Goal: Go to known website: Access a specific website the user already knows

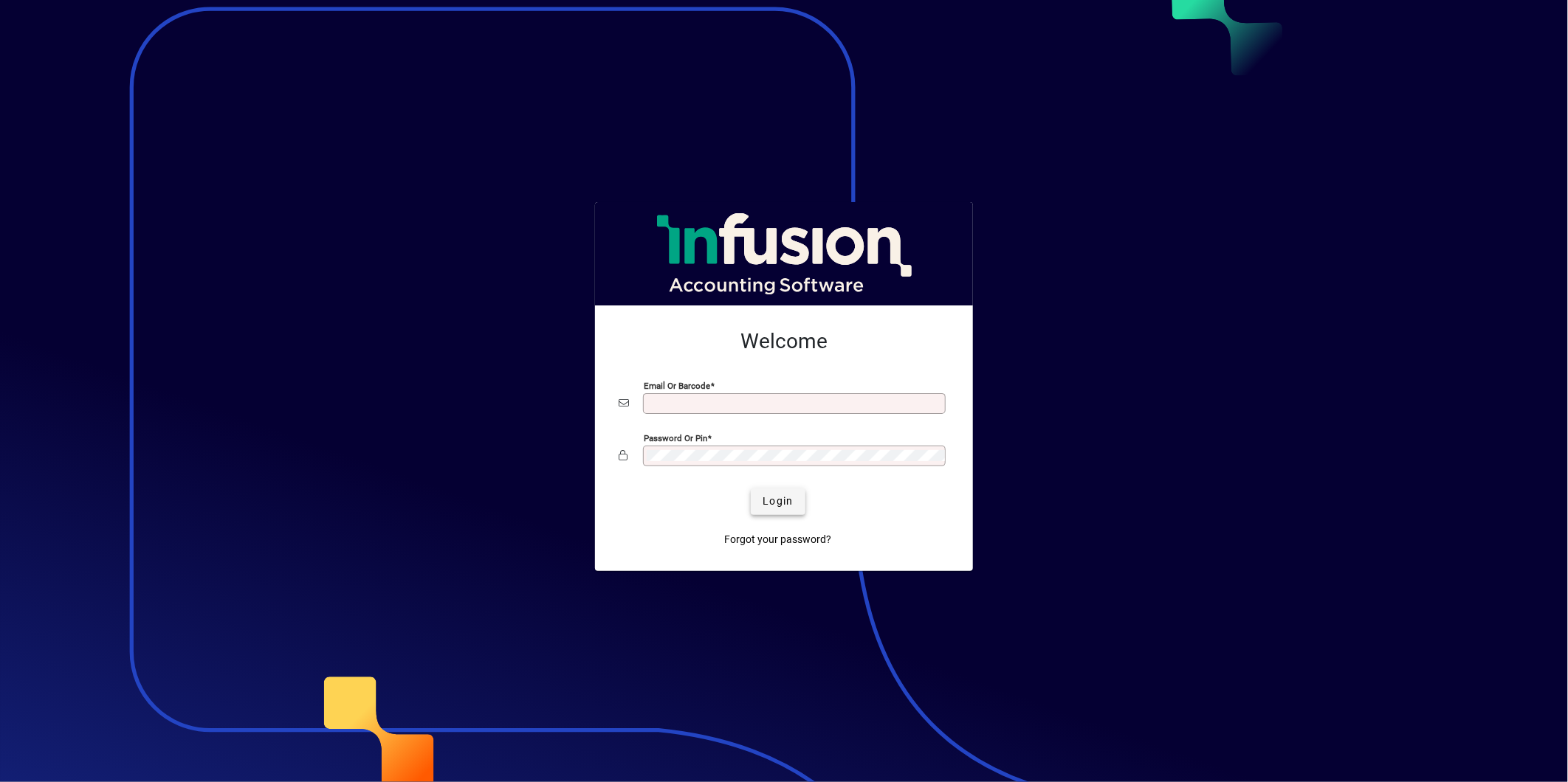
type input "**********"
click at [771, 500] on span "Login" at bounding box center [777, 501] width 30 height 16
